Goal: Entertainment & Leisure: Consume media (video, audio)

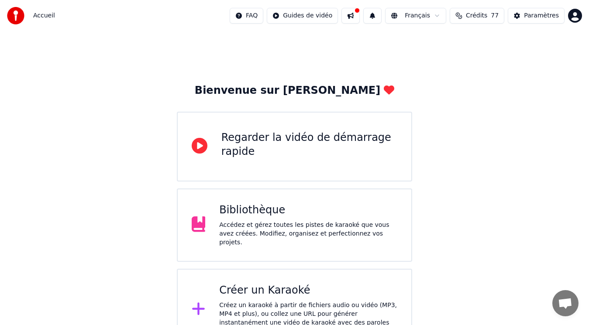
click at [243, 220] on div "Bibliothèque Accédez et gérez toutes les pistes de karaoké que vous avez créées…" at bounding box center [308, 225] width 178 height 44
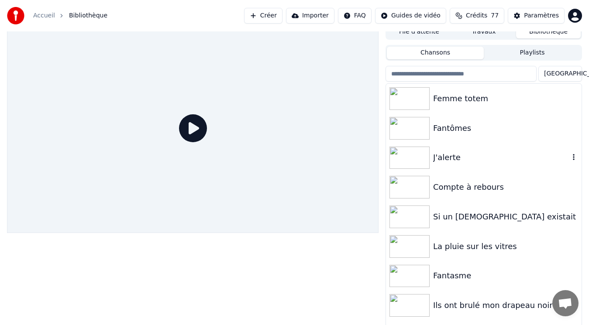
scroll to position [10, 0]
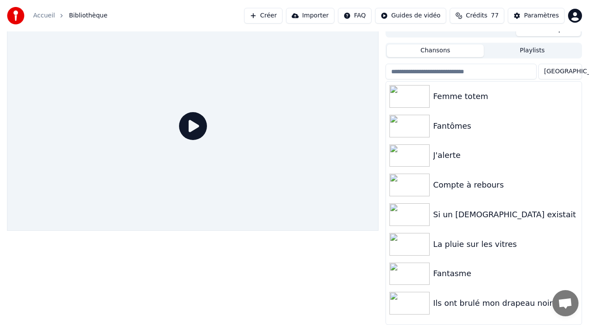
click at [466, 303] on div "Ils ont brulé mon drapeau noir" at bounding box center [501, 303] width 136 height 12
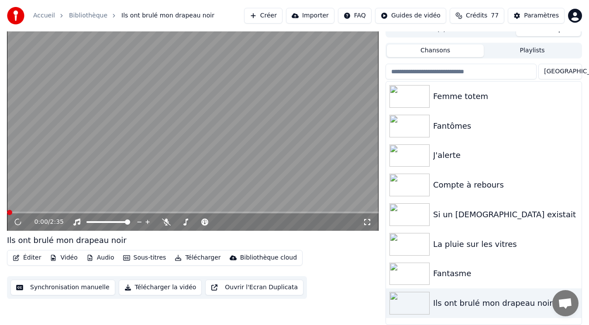
click at [368, 226] on div "0:00 / 2:35" at bounding box center [192, 222] width 365 height 9
click at [368, 224] on icon at bounding box center [367, 222] width 9 height 7
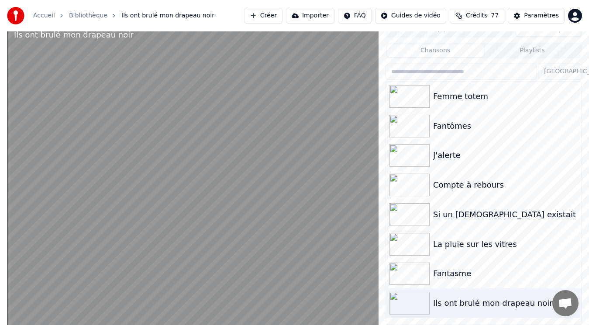
scroll to position [7, 0]
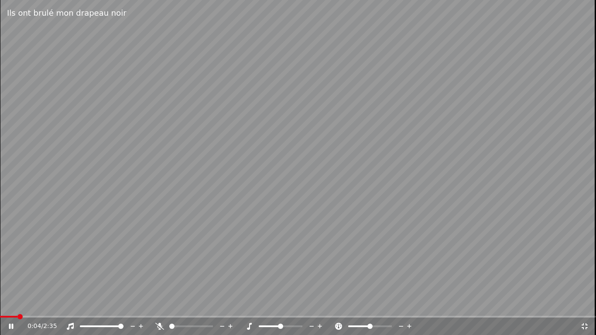
click at [10, 322] on div "0:04 / 2:35" at bounding box center [297, 326] width 589 height 9
click at [0, 318] on span at bounding box center [2, 316] width 5 height 5
click at [7, 323] on div "0:09 / 2:35" at bounding box center [297, 326] width 589 height 9
click at [10, 325] on icon at bounding box center [11, 326] width 4 height 5
click at [0, 314] on span at bounding box center [2, 316] width 5 height 5
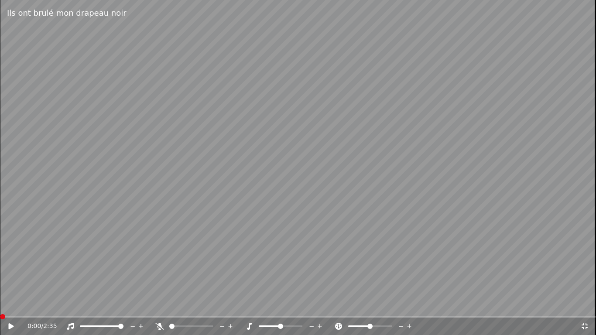
click at [10, 325] on icon at bounding box center [11, 327] width 5 height 6
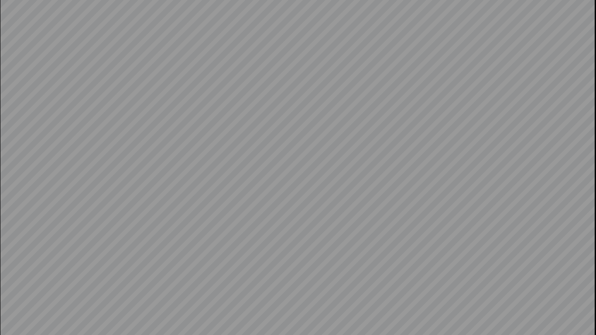
click at [10, 325] on video at bounding box center [298, 167] width 596 height 335
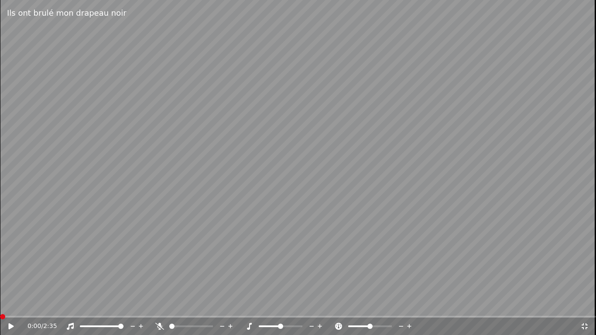
click at [0, 320] on span at bounding box center [2, 316] width 5 height 5
click at [7, 325] on icon at bounding box center [17, 326] width 21 height 7
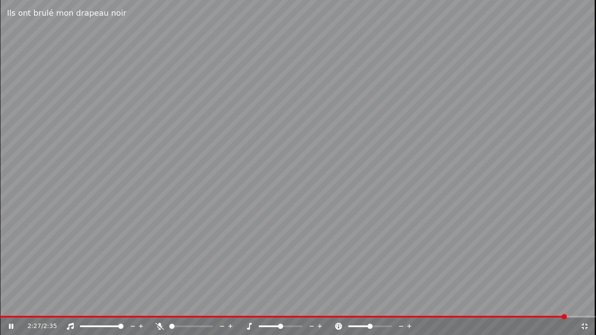
click at [586, 325] on icon at bounding box center [585, 326] width 9 height 7
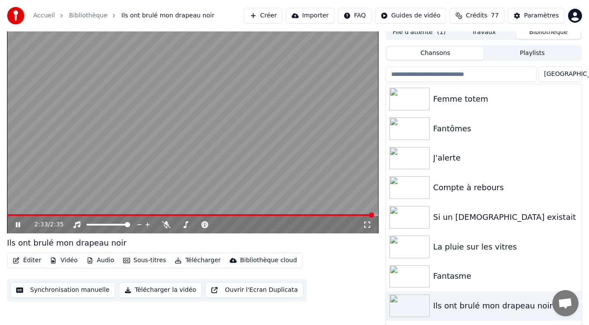
click at [16, 221] on icon at bounding box center [24, 224] width 20 height 7
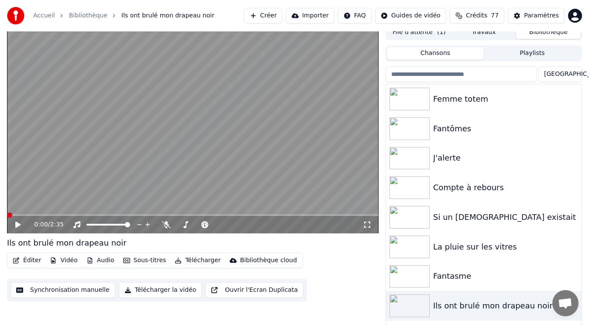
click at [7, 213] on span at bounding box center [9, 215] width 5 height 5
click at [362, 222] on div "0:00 / 2:35" at bounding box center [198, 224] width 329 height 9
click at [366, 224] on icon at bounding box center [367, 224] width 9 height 7
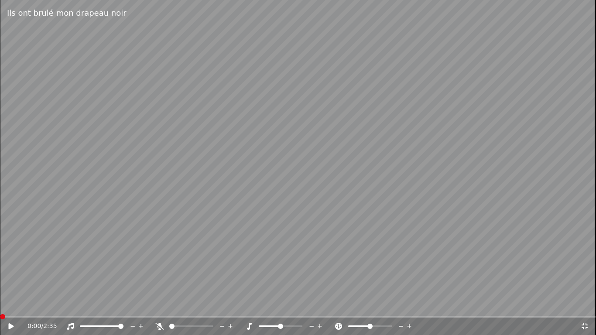
click at [9, 325] on icon at bounding box center [17, 326] width 21 height 7
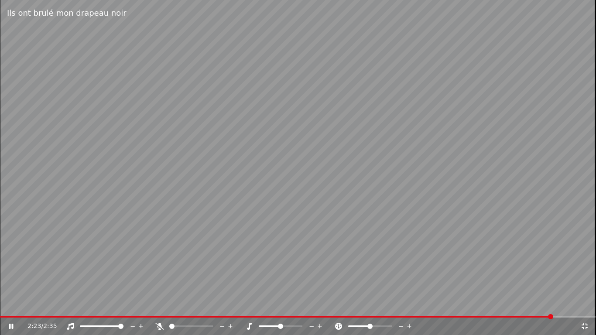
click at [585, 325] on icon at bounding box center [585, 326] width 9 height 7
